Goal: Task Accomplishment & Management: Use online tool/utility

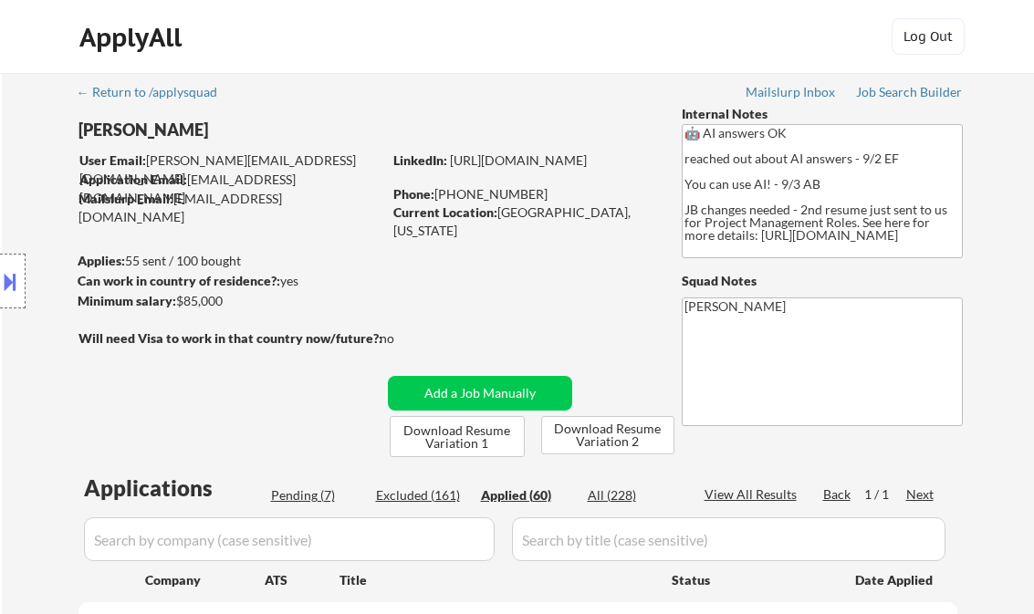
select select ""applied""
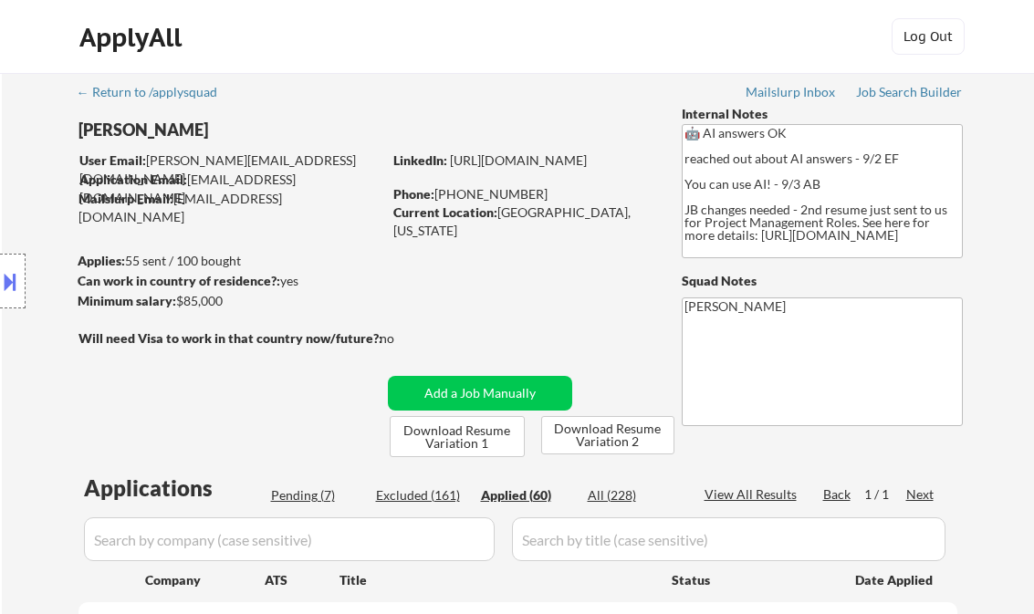
select select ""applied""
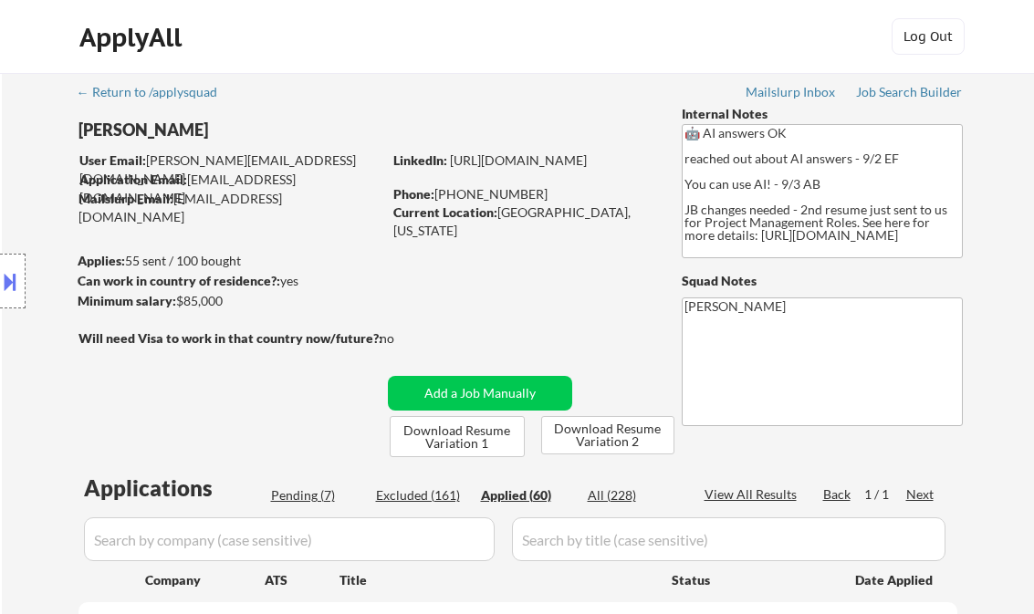
select select ""applied""
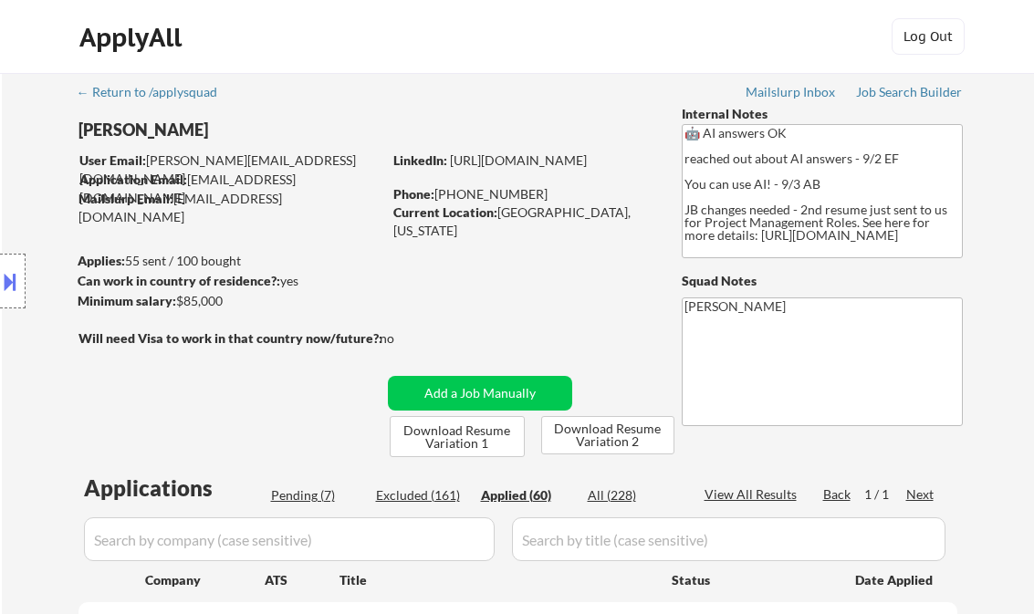
select select ""applied""
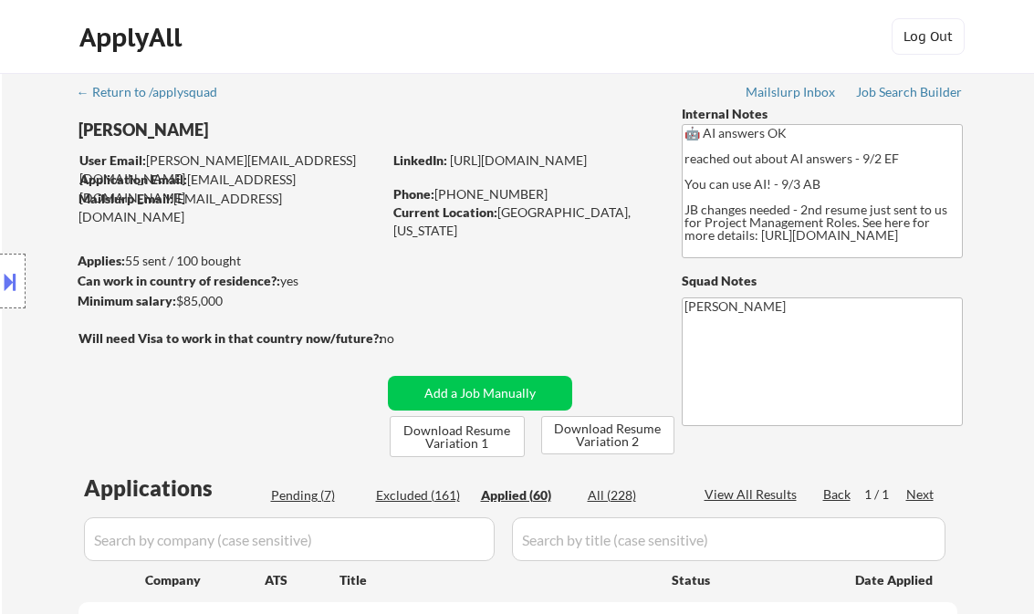
select select ""applied""
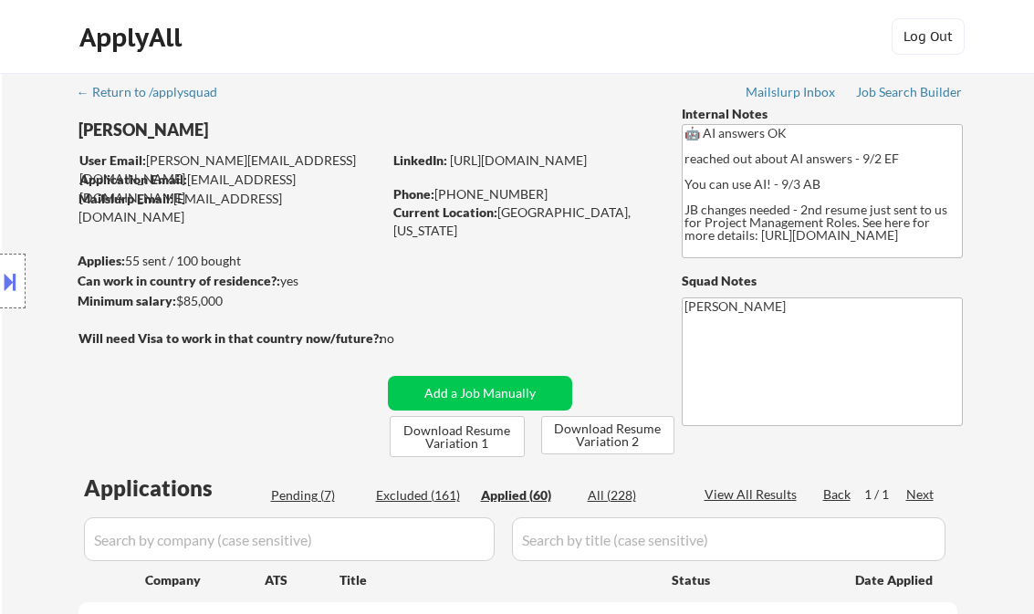
select select ""applied""
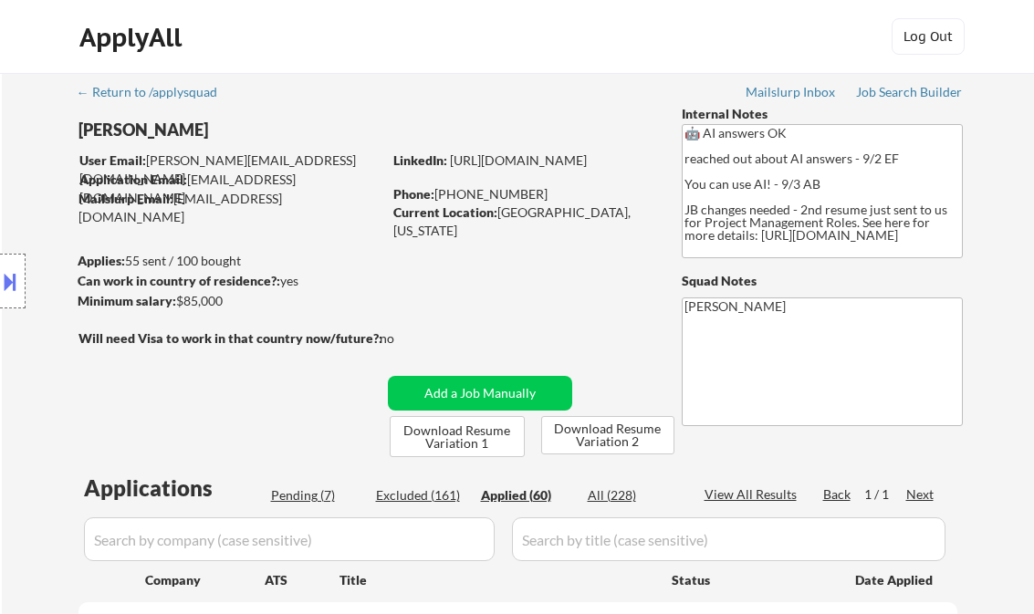
select select ""applied""
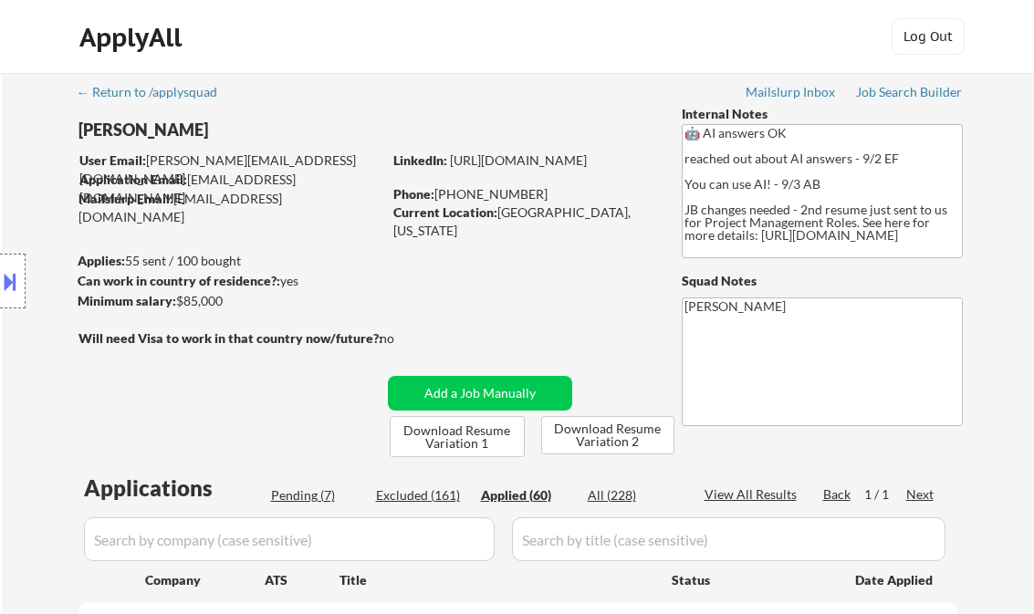
select select ""applied""
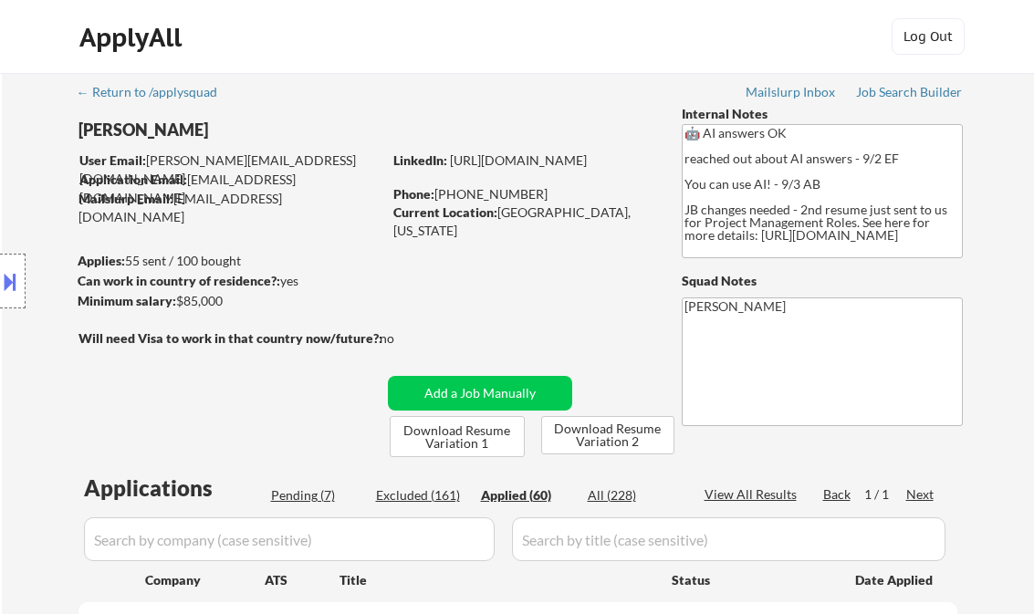
select select ""applied""
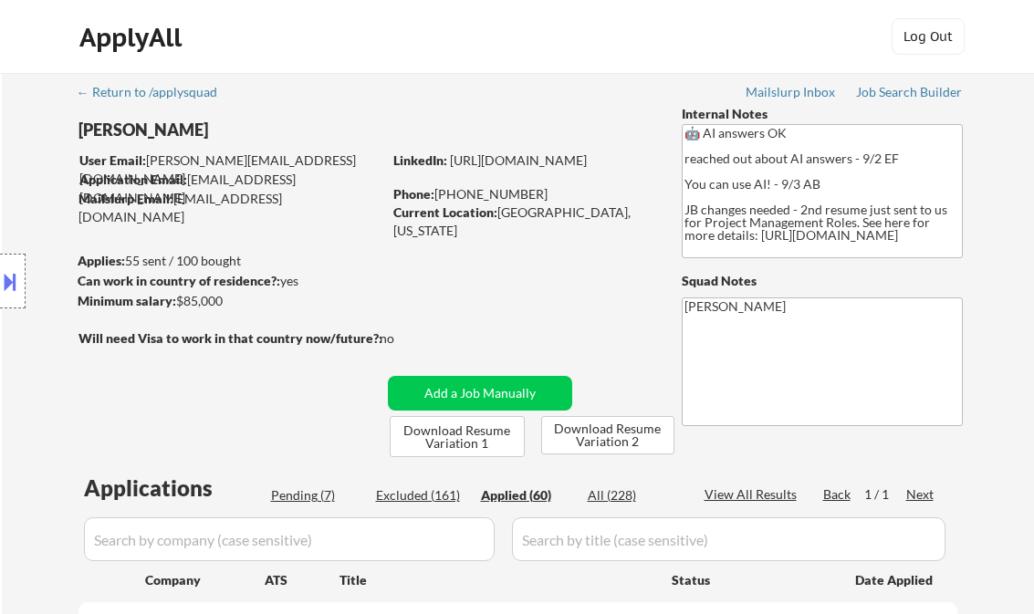
select select ""applied""
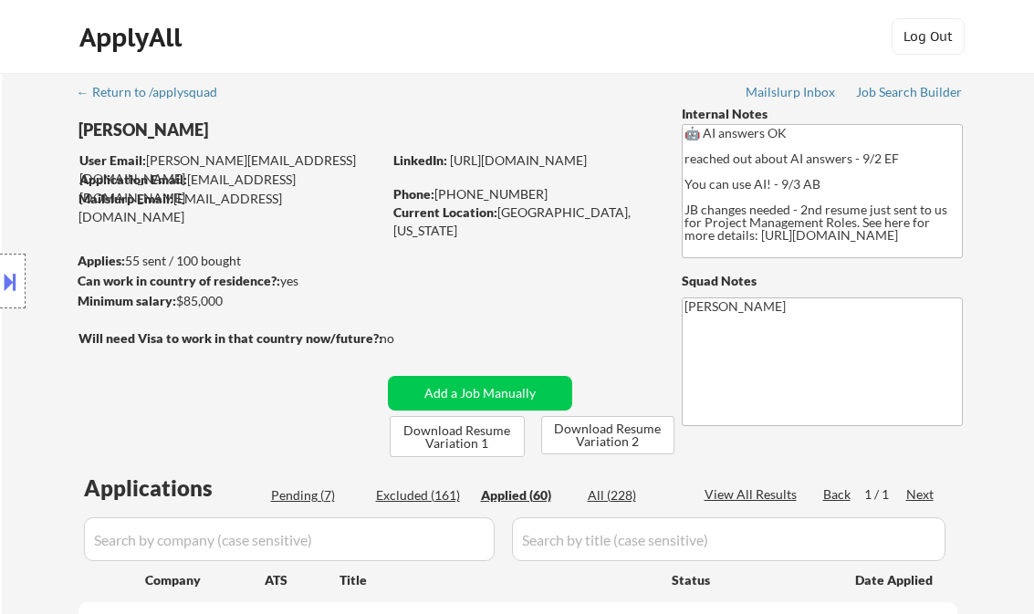
select select ""applied""
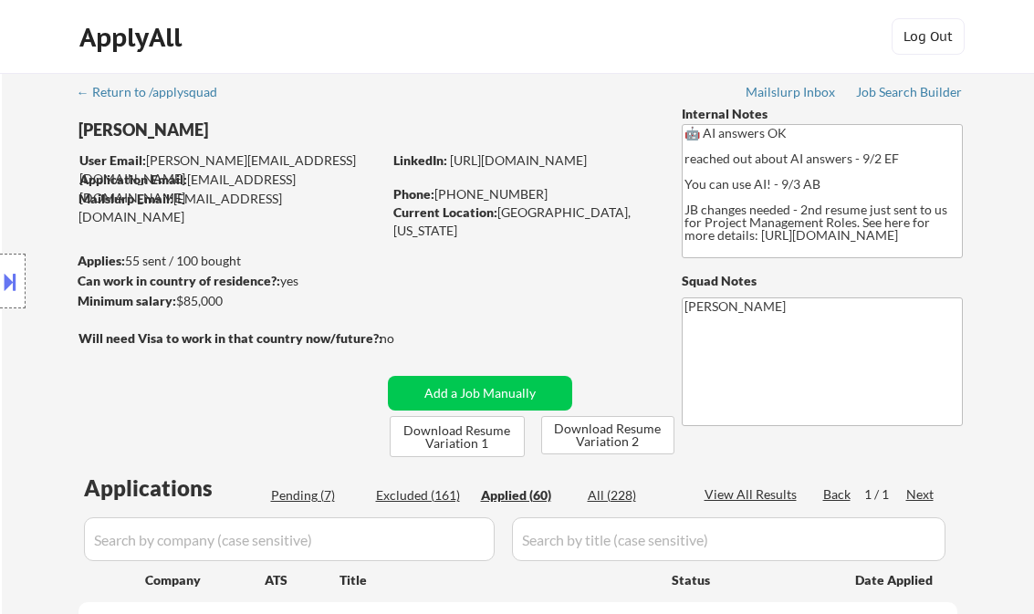
select select ""applied""
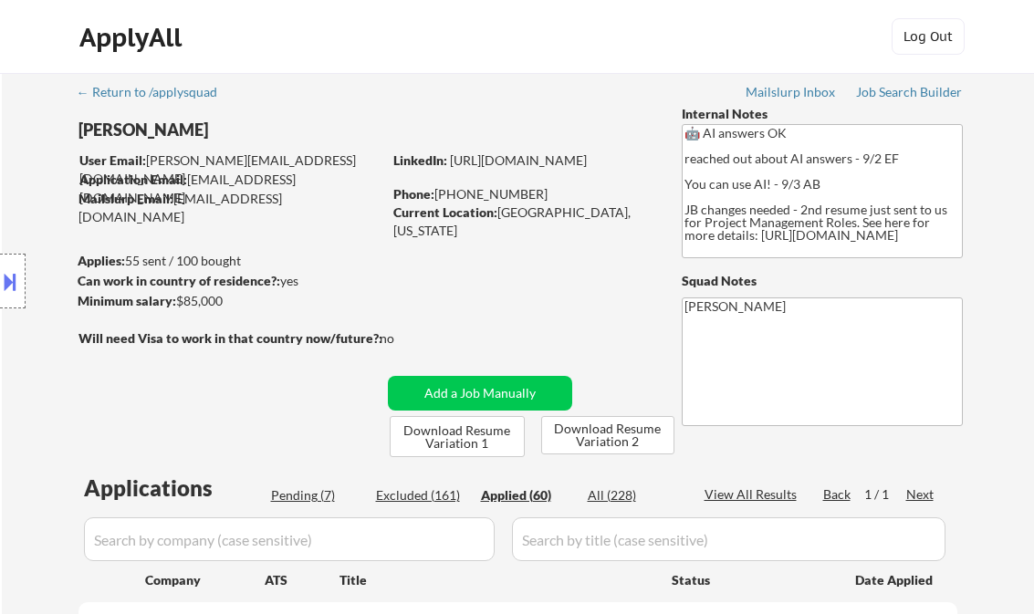
scroll to position [219, 0]
